Goal: Task Accomplishment & Management: Use online tool/utility

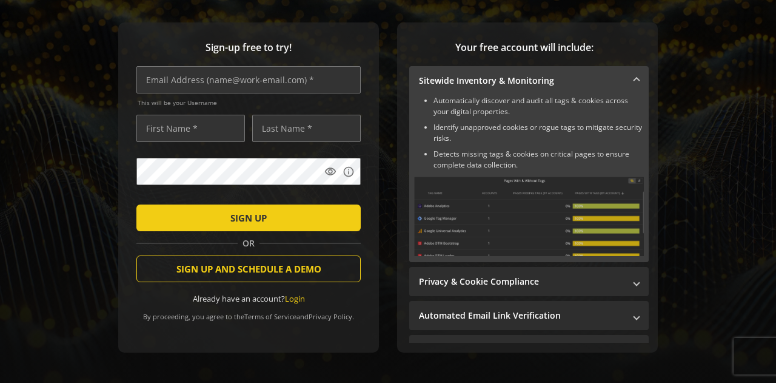
scroll to position [121, 0]
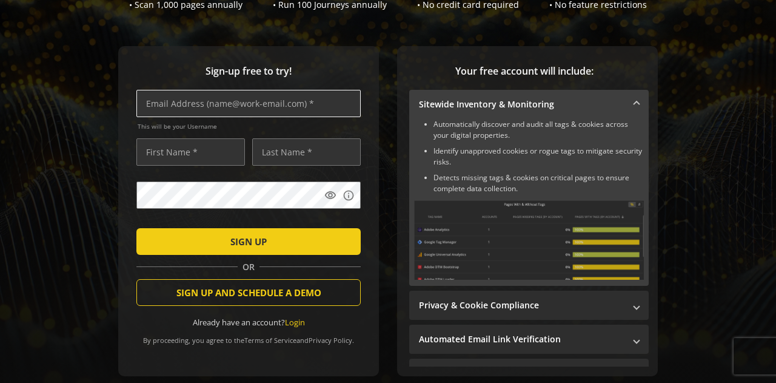
click at [209, 96] on input "text" at bounding box center [248, 103] width 224 height 27
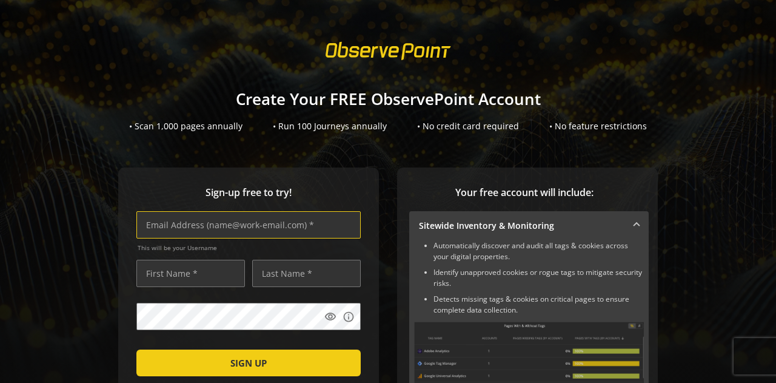
scroll to position [61, 0]
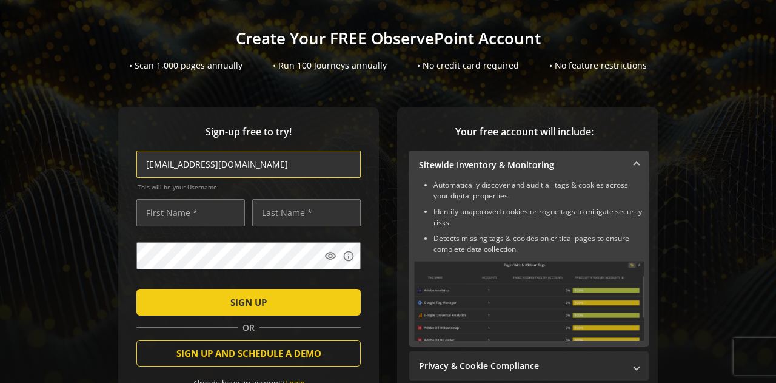
type input "[EMAIL_ADDRESS][DOMAIN_NAME]"
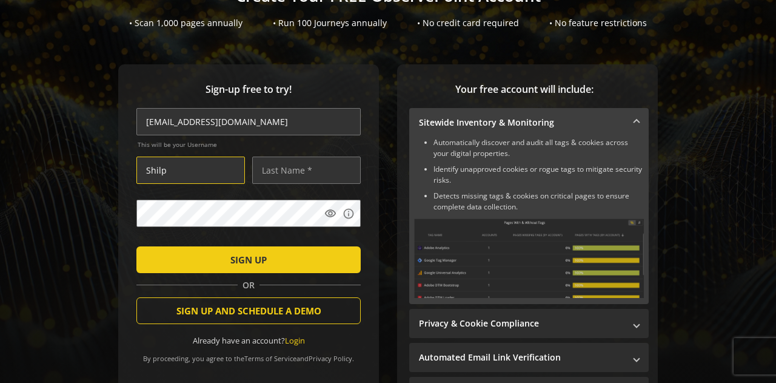
scroll to position [121, 0]
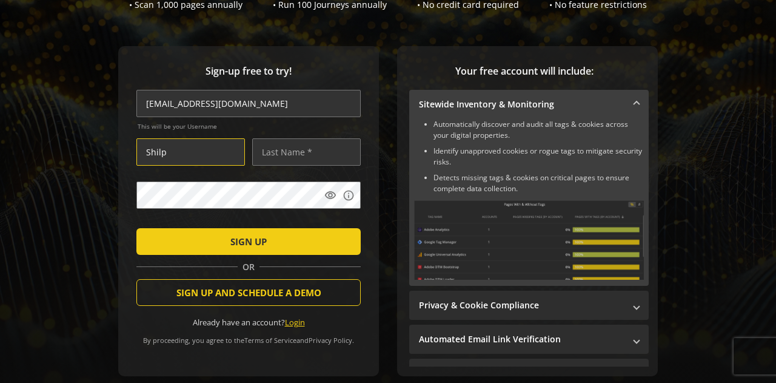
type input "Shilp"
click at [298, 321] on link "Login" at bounding box center [295, 322] width 20 height 11
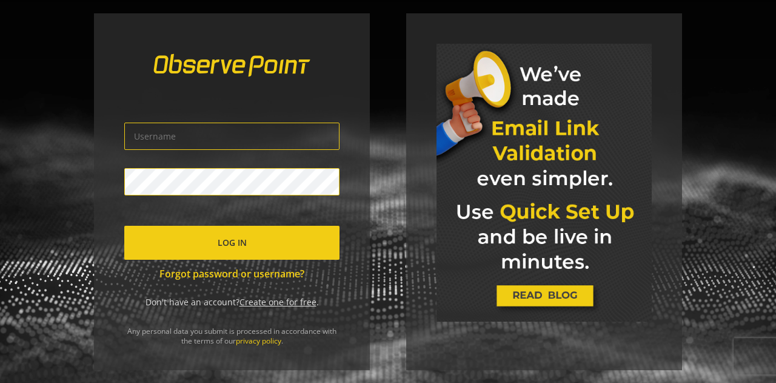
click at [371, 140] on div "Log In Forgot password or username? Don't have an account? Create one for free …" at bounding box center [388, 191] width 776 height 383
click at [172, 134] on input "text" at bounding box center [231, 136] width 215 height 27
type input "[EMAIL_ADDRESS][DOMAIN_NAME]"
click at [235, 249] on span "Log In" at bounding box center [232, 243] width 29 height 22
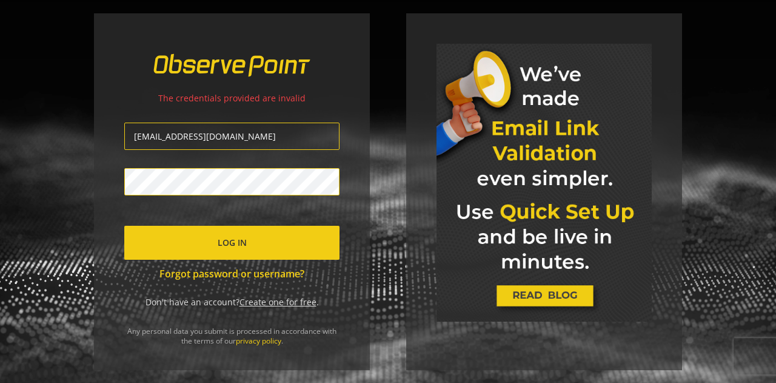
click at [111, 184] on div "The credentials provided are invalid [EMAIL_ADDRESS][DOMAIN_NAME] Log In Forgot…" at bounding box center [232, 191] width 276 height 357
click at [166, 239] on span "submit" at bounding box center [231, 242] width 215 height 29
click at [258, 129] on input "[EMAIL_ADDRESS][DOMAIN_NAME]" at bounding box center [231, 136] width 215 height 27
click at [103, 224] on div "The credentials provided are invalid [EMAIL_ADDRESS][DOMAIN_NAME] Log In Forgot…" at bounding box center [232, 191] width 276 height 357
click at [293, 306] on link "Create one for free" at bounding box center [278, 302] width 77 height 12
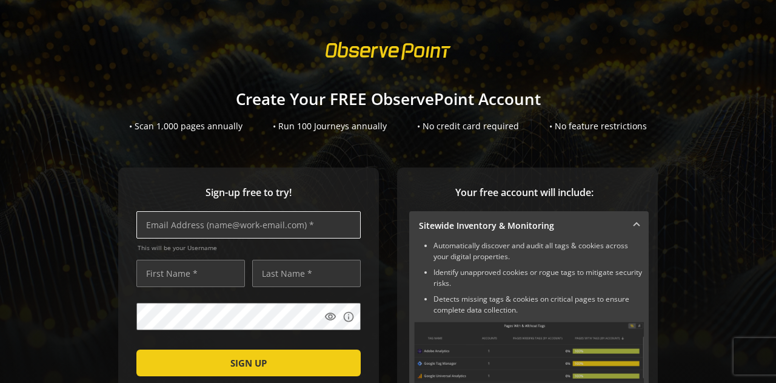
click at [238, 231] on input "text" at bounding box center [248, 224] width 224 height 27
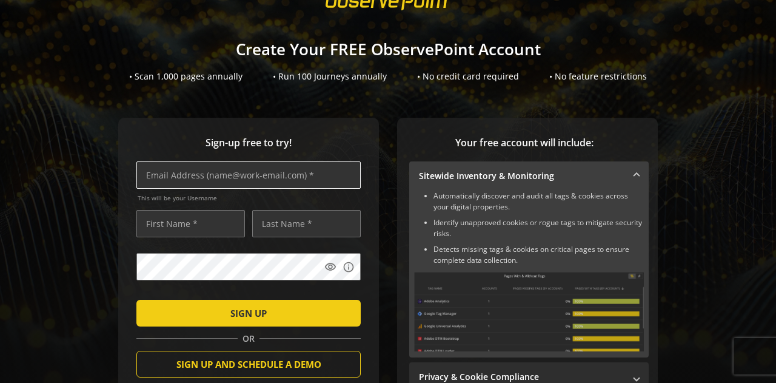
scroll to position [121, 0]
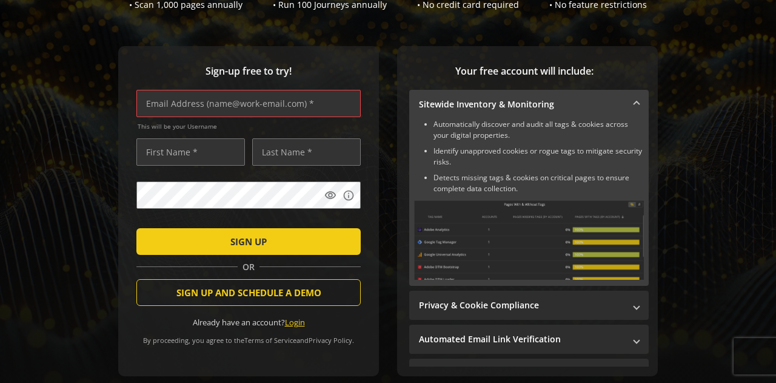
click at [286, 323] on link "Login" at bounding box center [295, 322] width 20 height 11
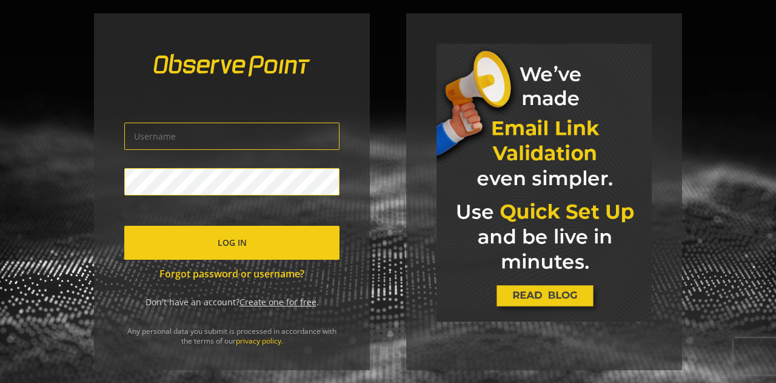
type input "[EMAIL_ADDRESS][DOMAIN_NAME]"
click at [34, 172] on div "[EMAIL_ADDRESS][DOMAIN_NAME] Log In Forgot password or username? Don't have an …" at bounding box center [388, 191] width 776 height 383
click button "Log In" at bounding box center [231, 243] width 215 height 34
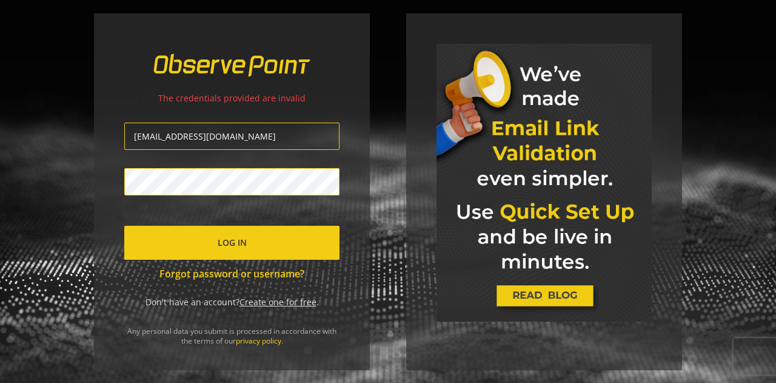
click at [273, 305] on link "Create one for free" at bounding box center [278, 302] width 77 height 12
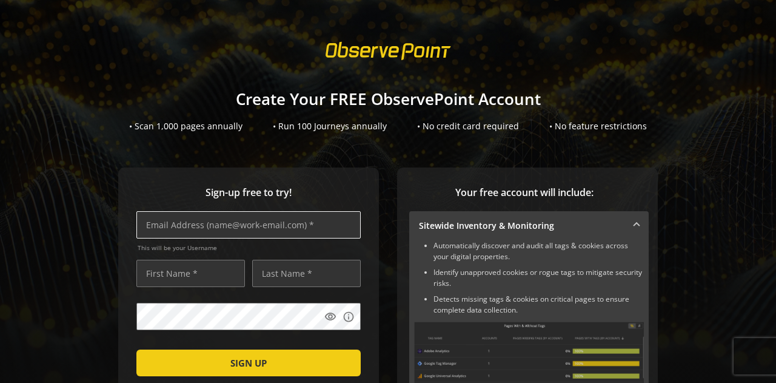
click at [238, 226] on input "text" at bounding box center [248, 224] width 224 height 27
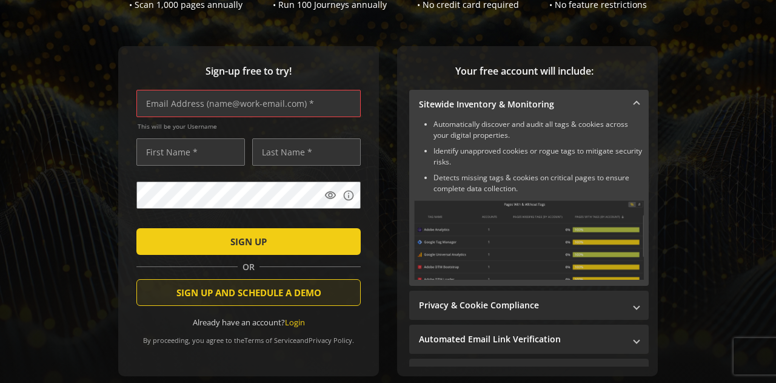
click at [292, 302] on span "SIGN UP AND SCHEDULE A DEMO" at bounding box center [248, 292] width 145 height 22
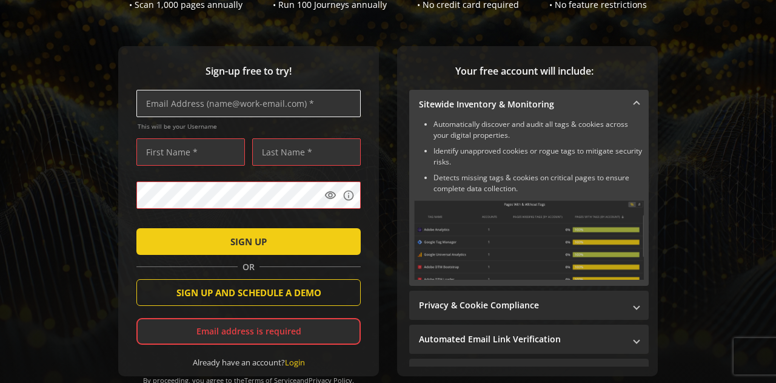
click at [227, 112] on input "text" at bounding box center [248, 103] width 224 height 27
type input "S"
type input "[EMAIL_ADDRESS][DOMAIN_NAME]"
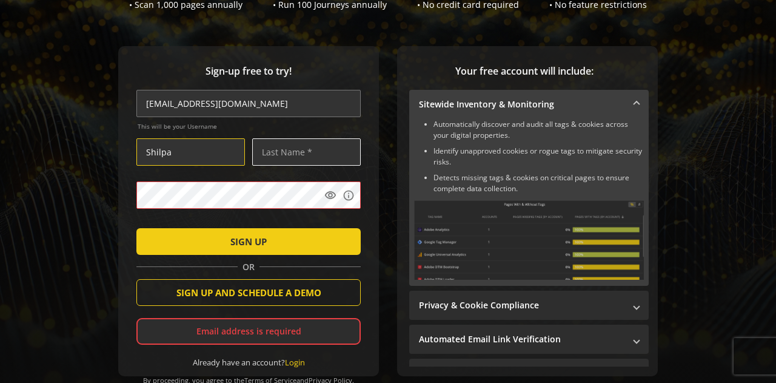
type input "Shilpa"
click at [295, 146] on input "text" at bounding box center [306, 151] width 109 height 27
type input "R"
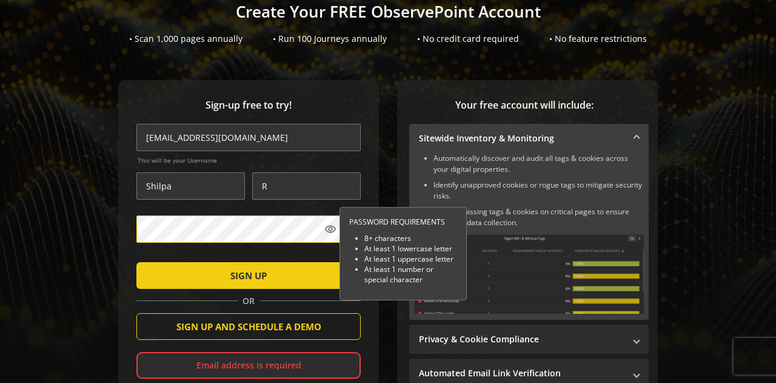
scroll to position [61, 0]
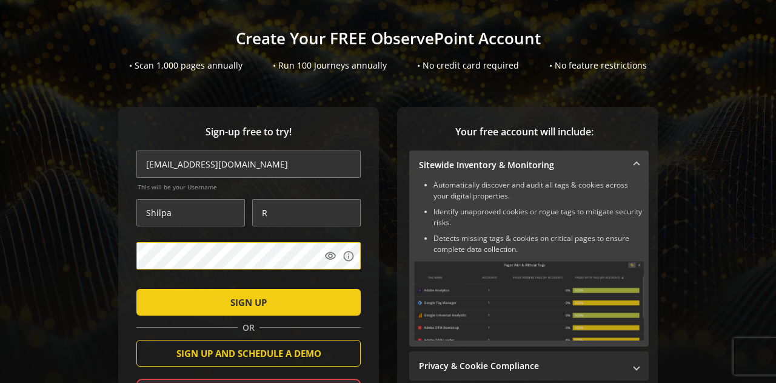
click at [129, 262] on div "Sign-up free to try! [EMAIL_ADDRESS][DOMAIN_NAME] This will be your Username Sh…" at bounding box center [248, 272] width 261 height 330
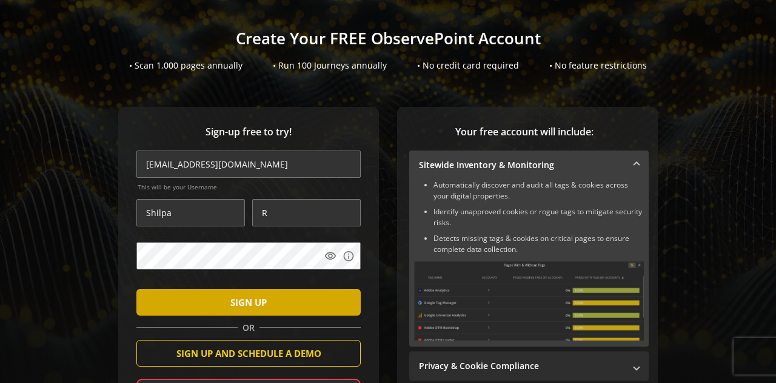
click at [230, 301] on span "SIGN UP" at bounding box center [248, 302] width 36 height 22
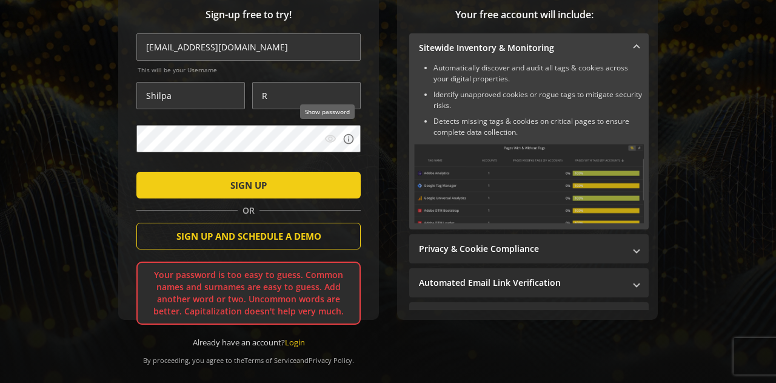
click at [327, 133] on mat-icon "visibility" at bounding box center [330, 139] width 12 height 12
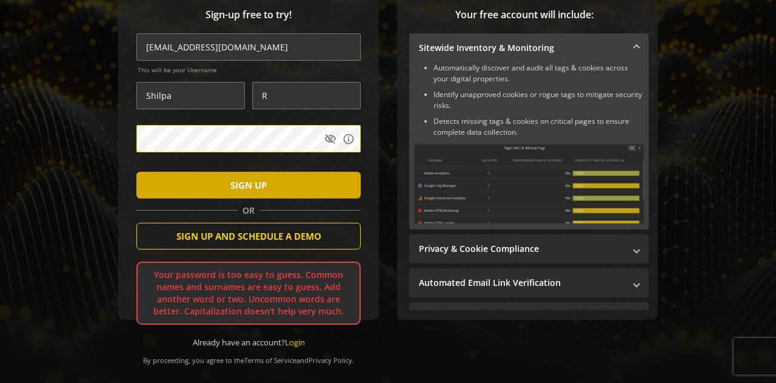
click at [159, 184] on span "submit" at bounding box center [248, 184] width 224 height 29
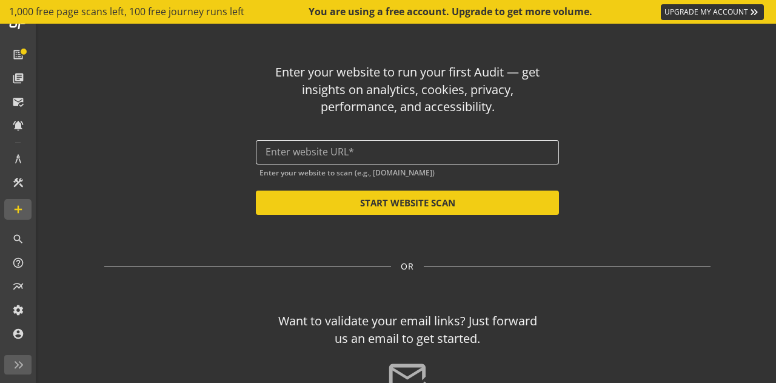
scroll to position [23, 0]
click at [312, 150] on input "text" at bounding box center [408, 152] width 284 height 12
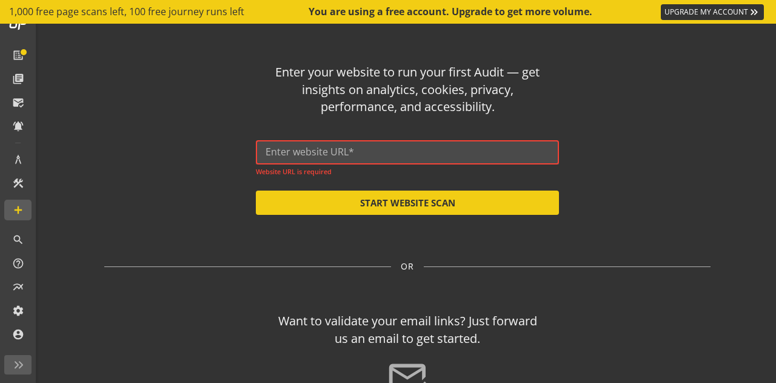
click at [389, 141] on div at bounding box center [408, 152] width 284 height 24
click at [391, 145] on div at bounding box center [408, 152] width 284 height 24
paste input "[URL][DOMAIN_NAME]"
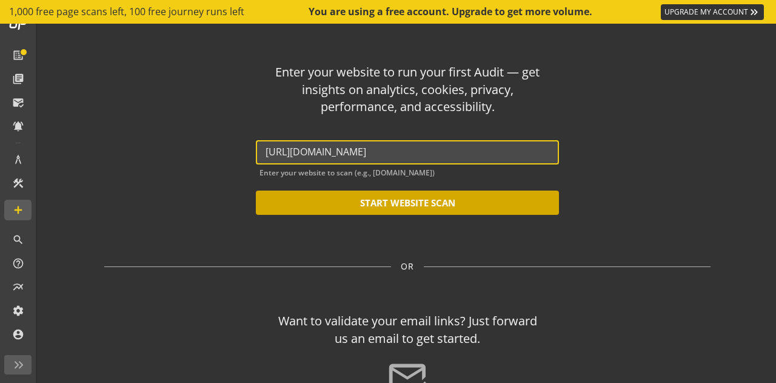
type input "[URL][DOMAIN_NAME]"
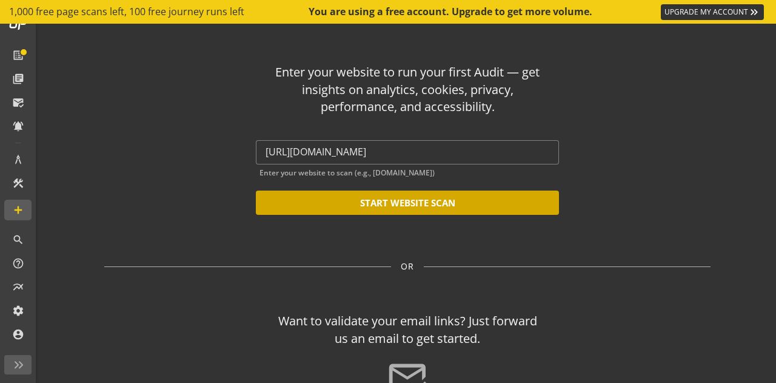
click at [424, 206] on button "START WEBSITE SCAN" at bounding box center [407, 202] width 303 height 24
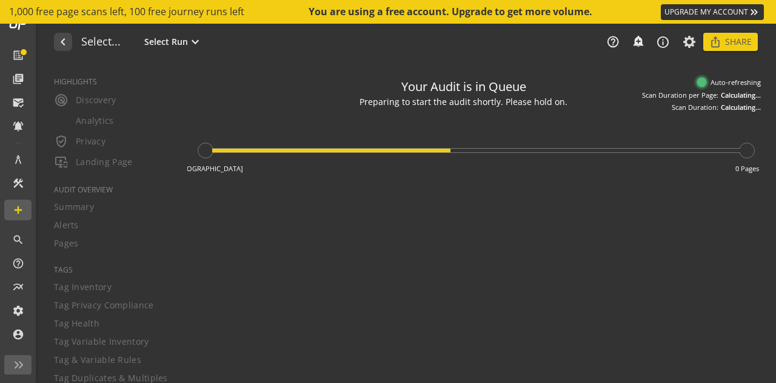
type textarea "Notes can include: -a description of what this audit is validating -changes in …"
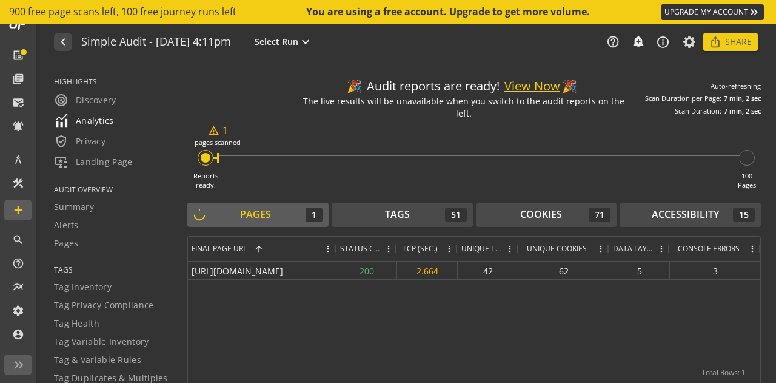
click at [95, 123] on span "Analytics" at bounding box center [84, 120] width 60 height 15
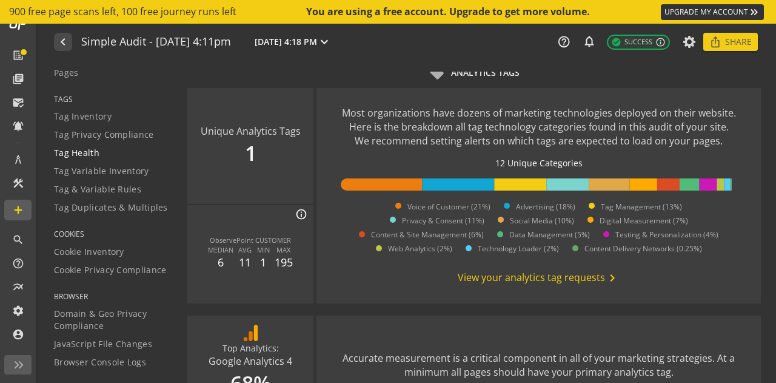
scroll to position [182, 0]
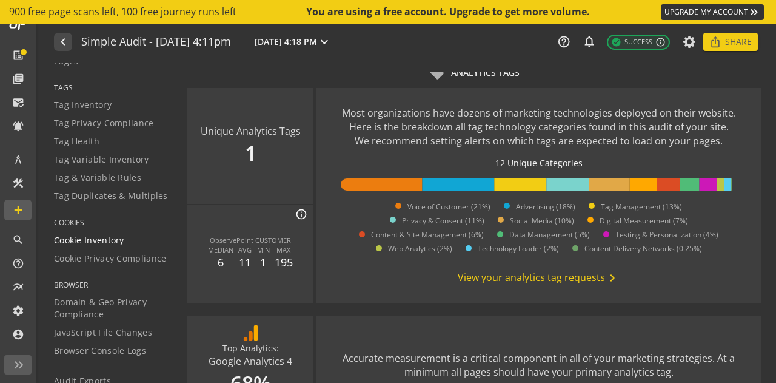
click at [97, 240] on span "Cookie Inventory" at bounding box center [89, 240] width 70 height 12
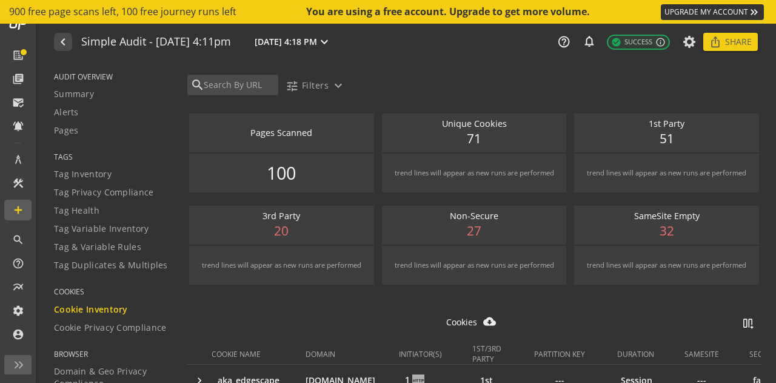
scroll to position [112, 0]
